Goal: Task Accomplishment & Management: Use online tool/utility

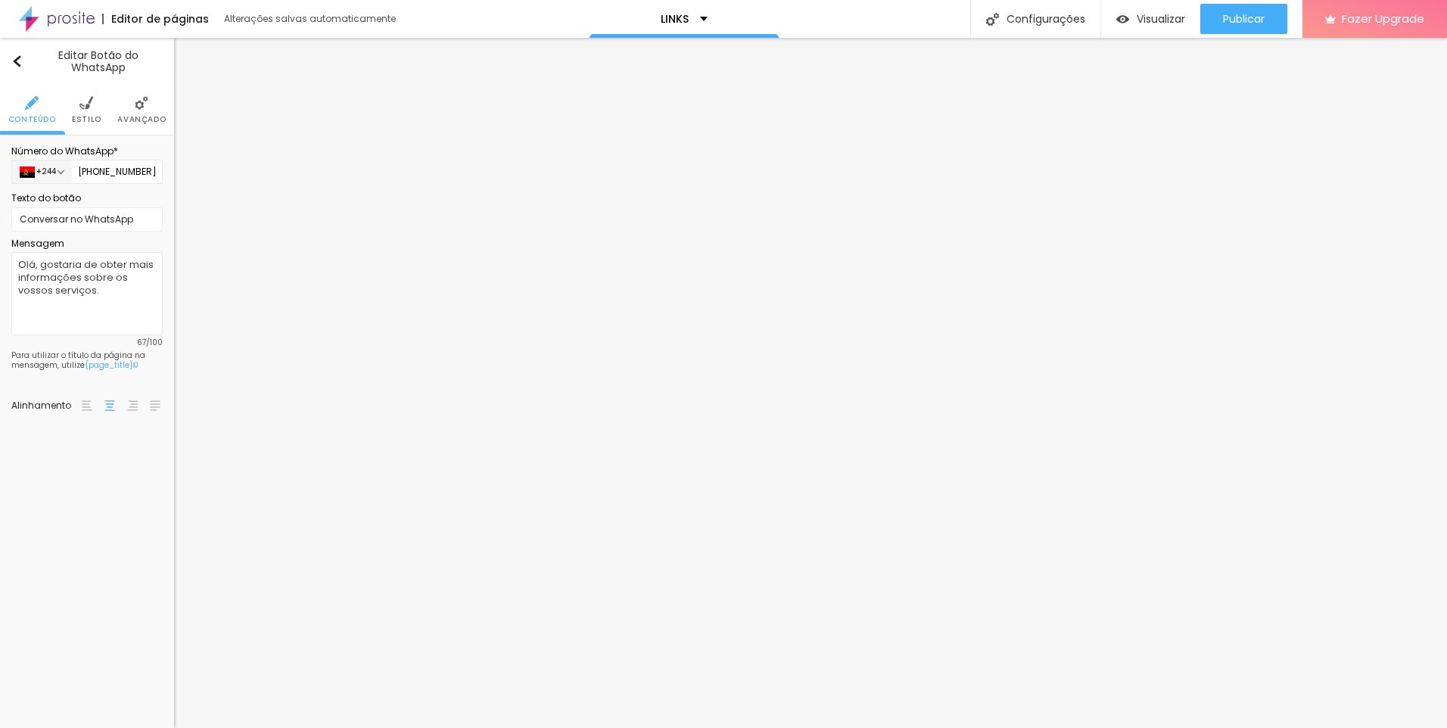
click at [135, 111] on li "Avançado" at bounding box center [141, 110] width 48 height 50
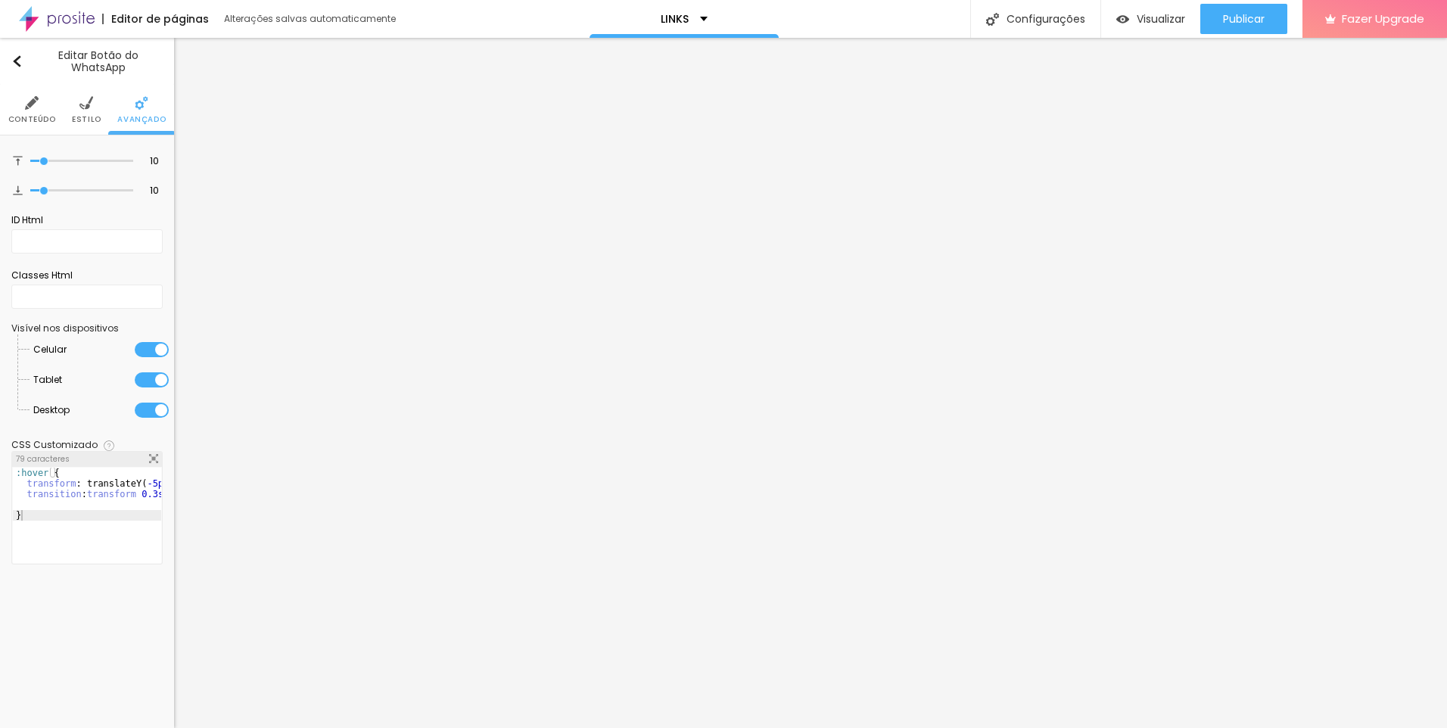
click at [149, 350] on div at bounding box center [152, 349] width 34 height 15
click at [153, 378] on div at bounding box center [152, 379] width 34 height 15
click at [146, 406] on div at bounding box center [152, 410] width 34 height 15
click at [1249, 19] on span "Publicar" at bounding box center [1244, 19] width 42 height 12
click at [154, 354] on div at bounding box center [152, 349] width 34 height 15
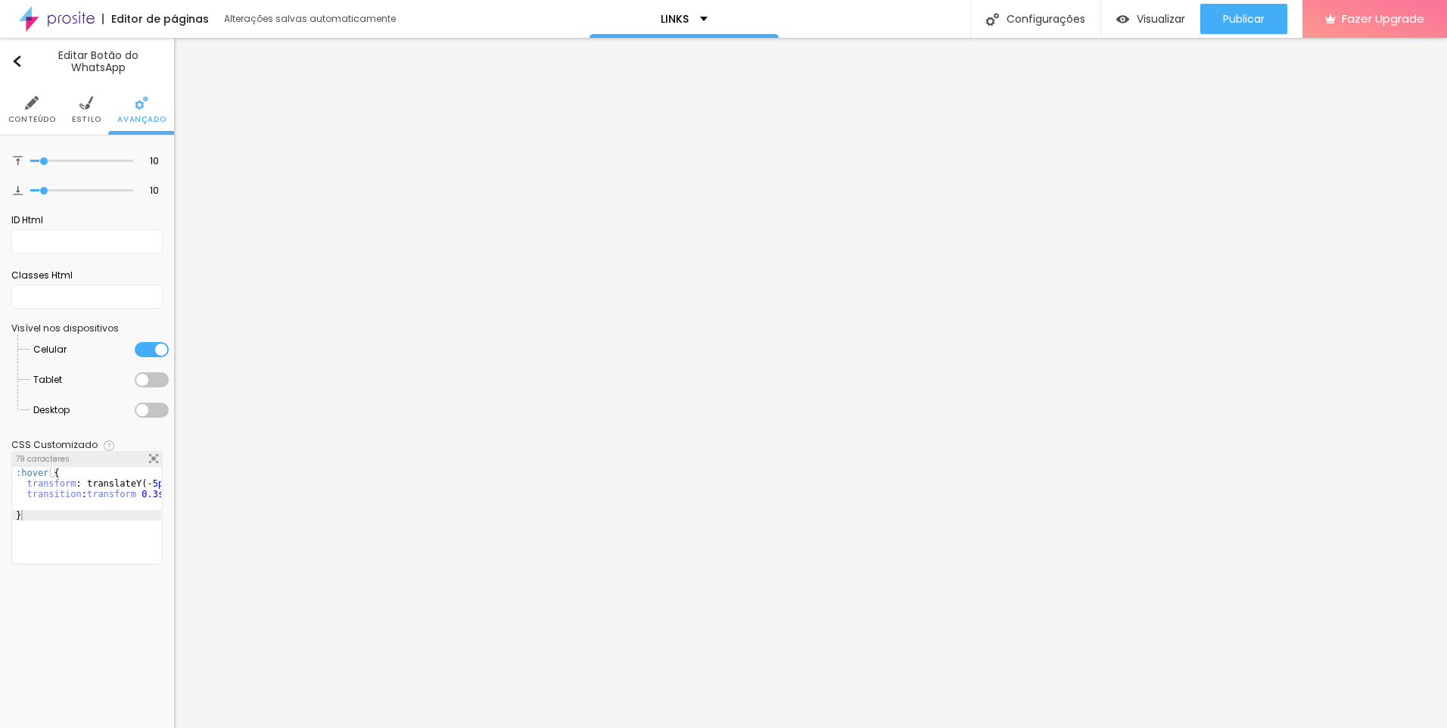
click at [152, 379] on div at bounding box center [152, 379] width 34 height 15
click at [152, 411] on div at bounding box center [152, 410] width 34 height 15
click at [20, 51] on div "Editar Botão do WhatsApp" at bounding box center [86, 61] width 151 height 24
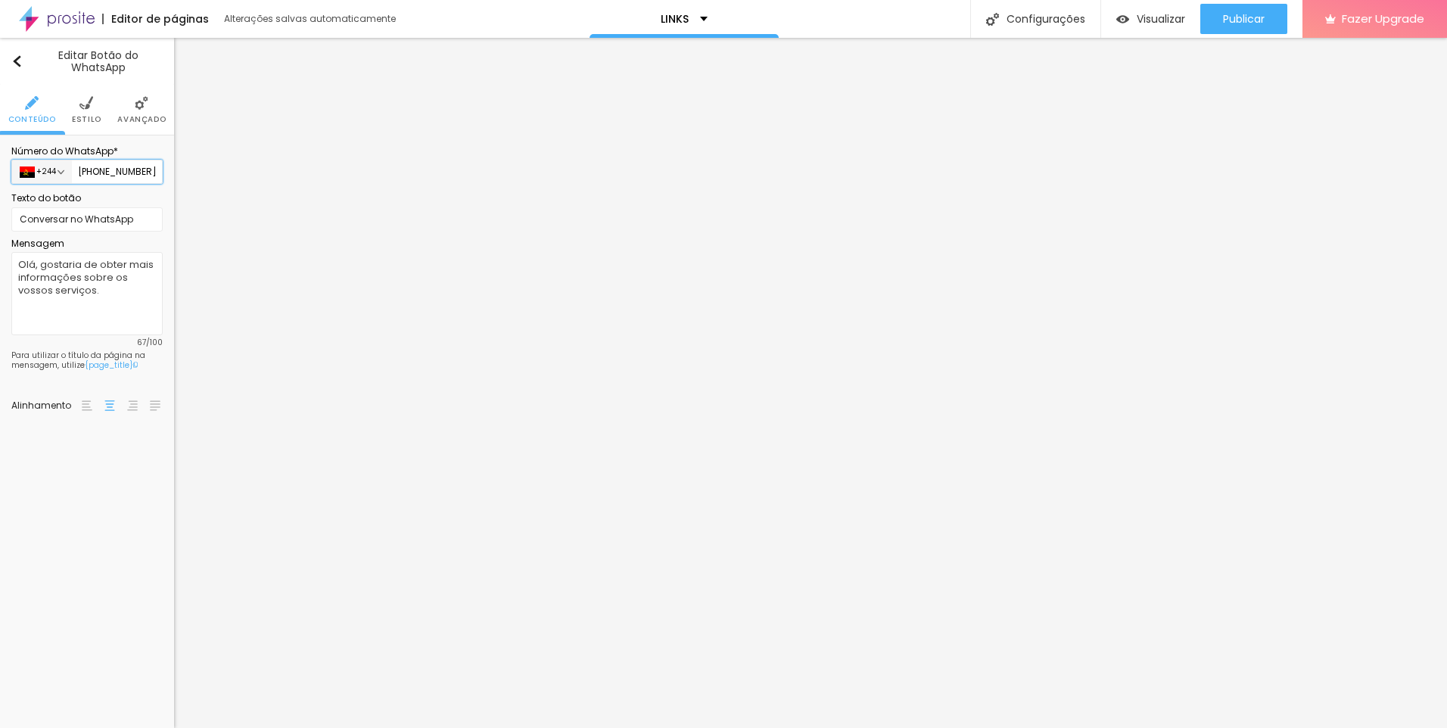
click at [144, 167] on input "(94)1499-742" at bounding box center [117, 172] width 91 height 24
drag, startPoint x: 150, startPoint y: 170, endPoint x: 79, endPoint y: 182, distance: 72.3
click at [79, 182] on input "(94)1499-742" at bounding box center [117, 172] width 91 height 24
type input "9"
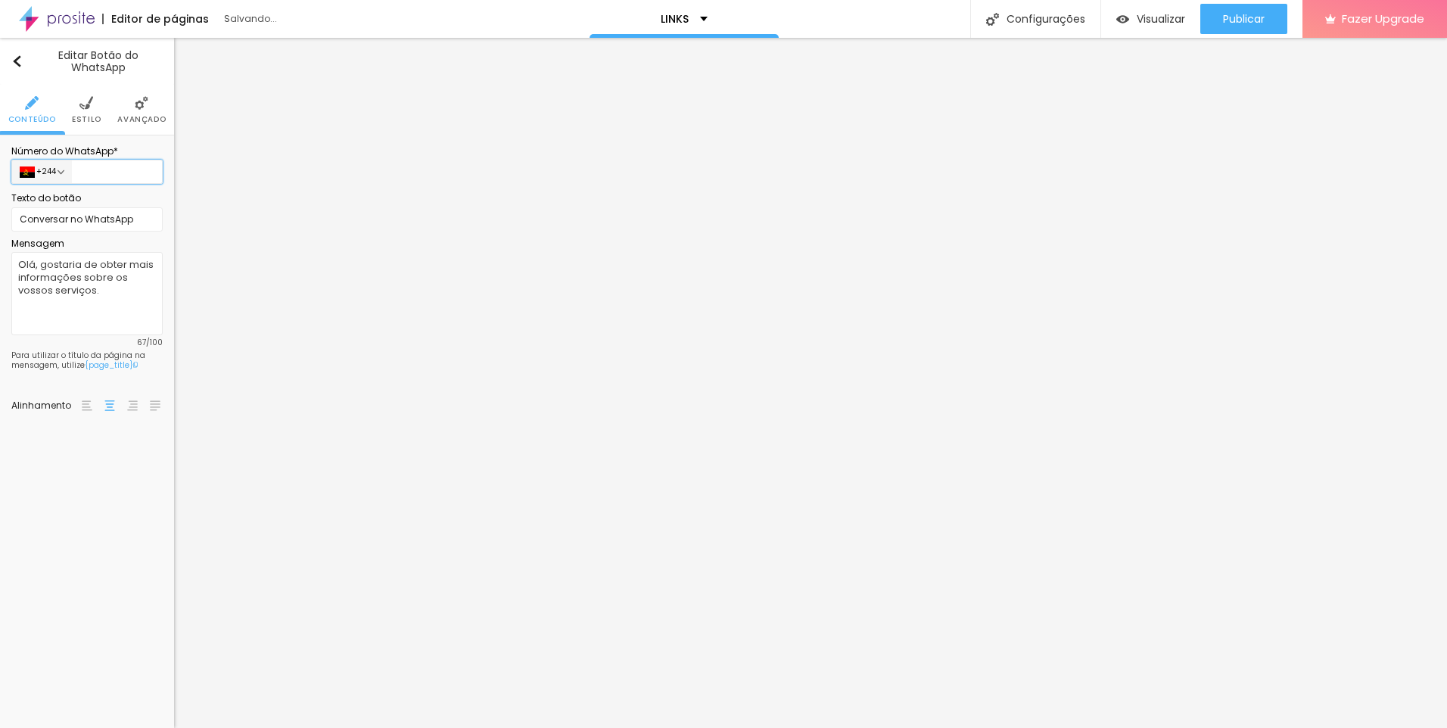
scroll to position [0, 0]
type input "954972748"
click at [1254, 30] on div "Publicar" at bounding box center [1244, 19] width 42 height 30
click at [1251, 17] on span "Publicar" at bounding box center [1244, 19] width 42 height 12
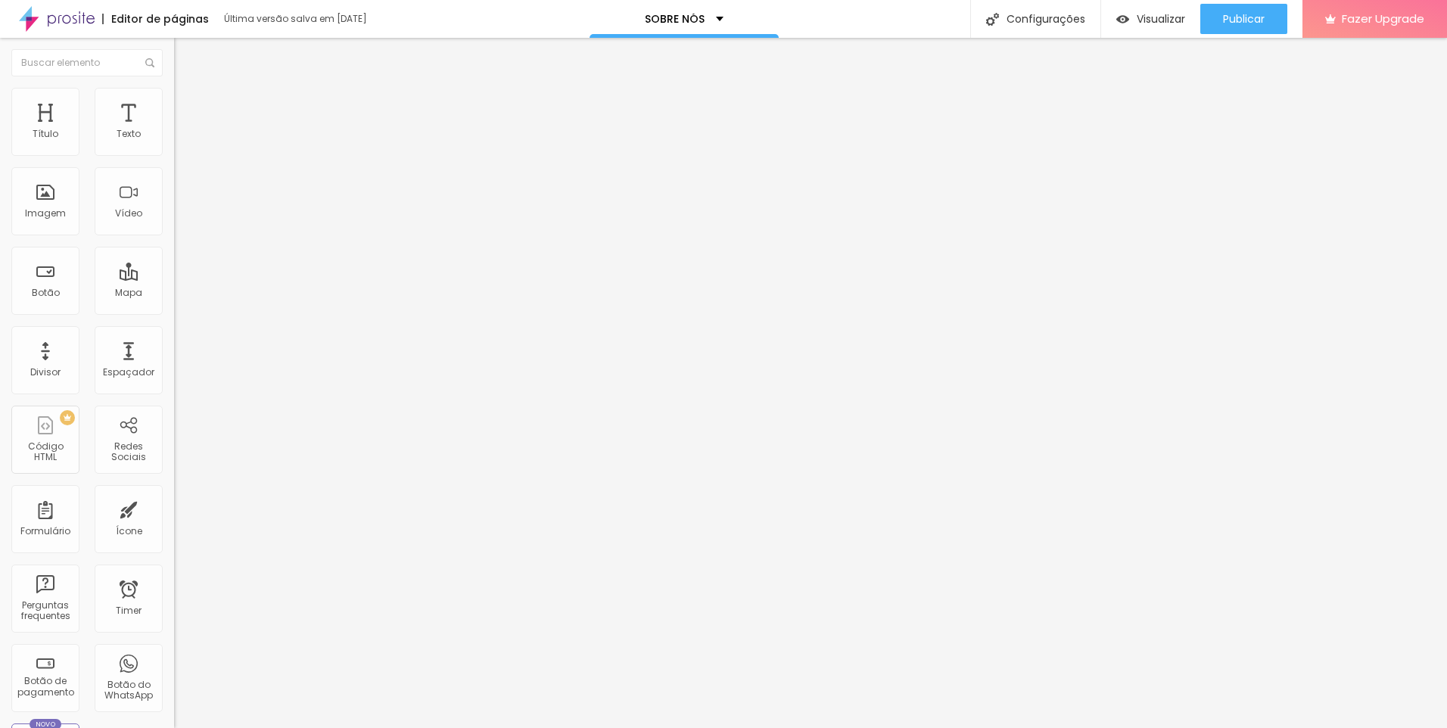
click at [174, 96] on img at bounding box center [181, 95] width 14 height 14
click at [174, 86] on img at bounding box center [181, 80] width 14 height 14
click at [185, 54] on img "button" at bounding box center [191, 55] width 12 height 12
click at [1238, 23] on span "Publicar" at bounding box center [1244, 19] width 42 height 12
click at [1249, 13] on span "Publicar" at bounding box center [1244, 19] width 42 height 12
